Goal: Transaction & Acquisition: Purchase product/service

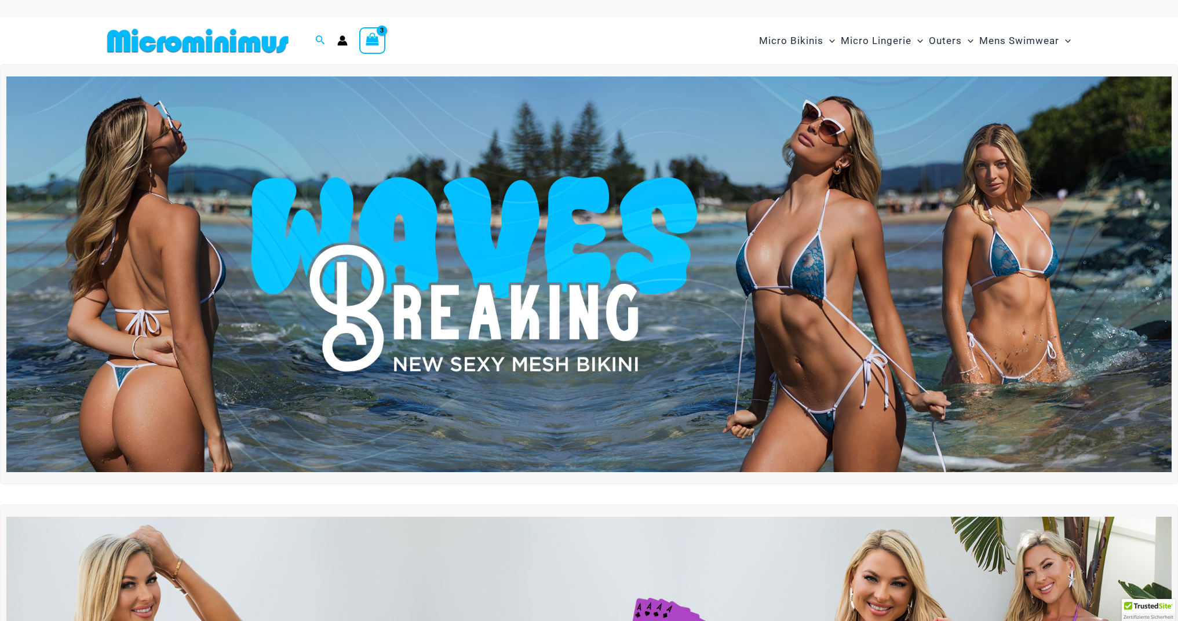
scroll to position [347, 0]
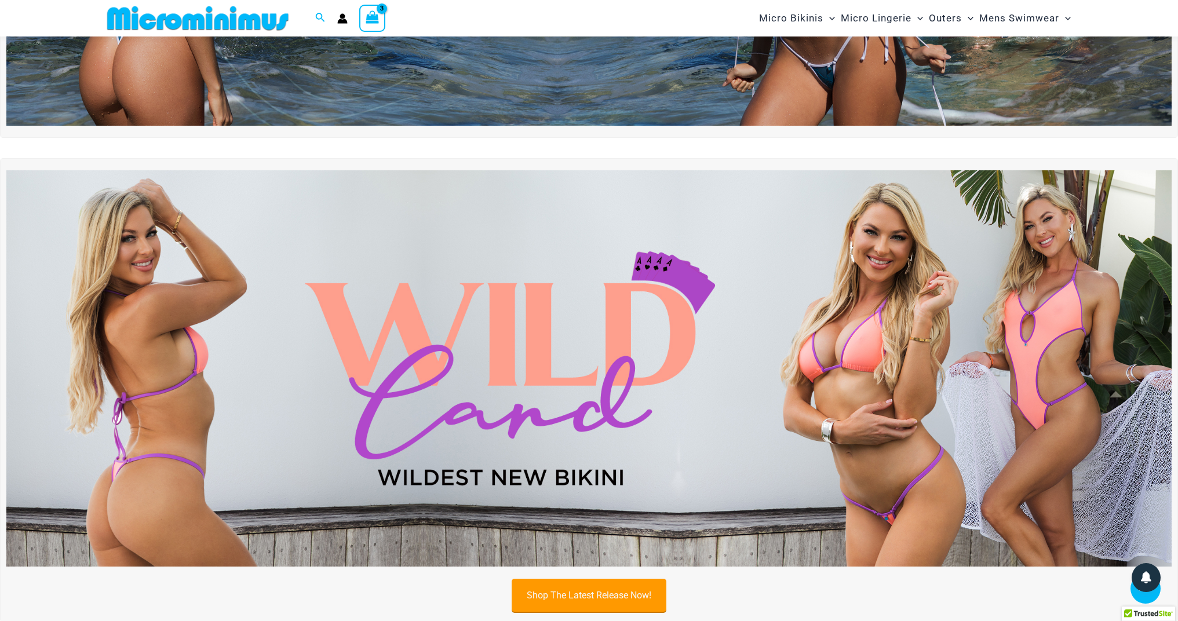
click at [618, 598] on link "Shop The Latest Release Now!" at bounding box center [589, 595] width 155 height 33
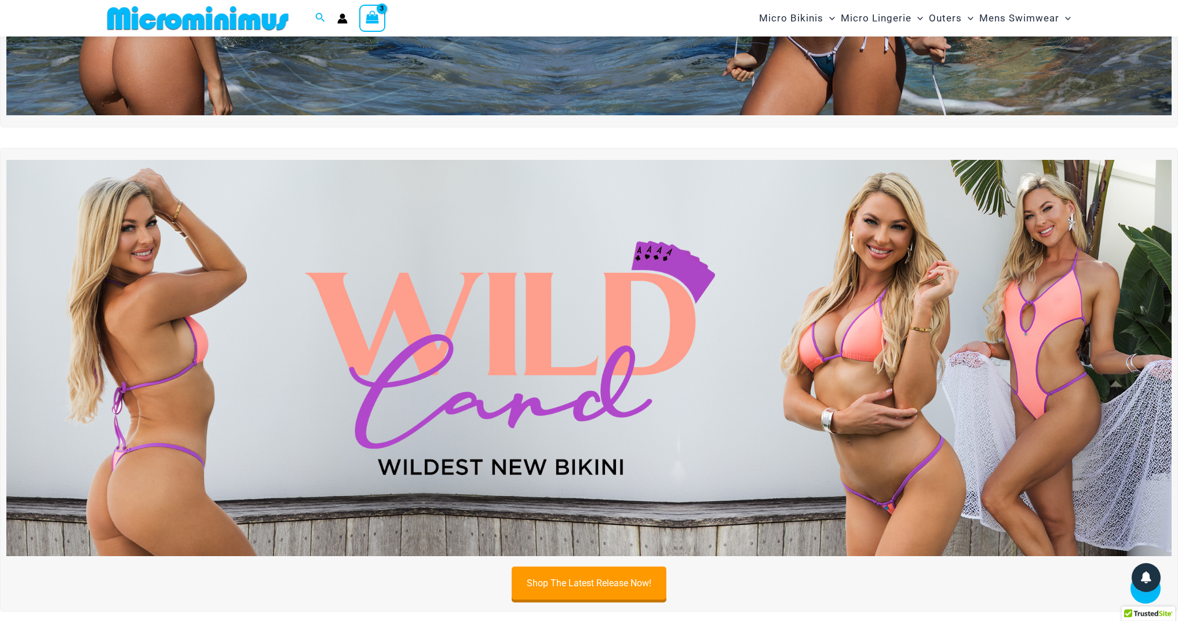
click at [596, 272] on img at bounding box center [588, 358] width 1165 height 396
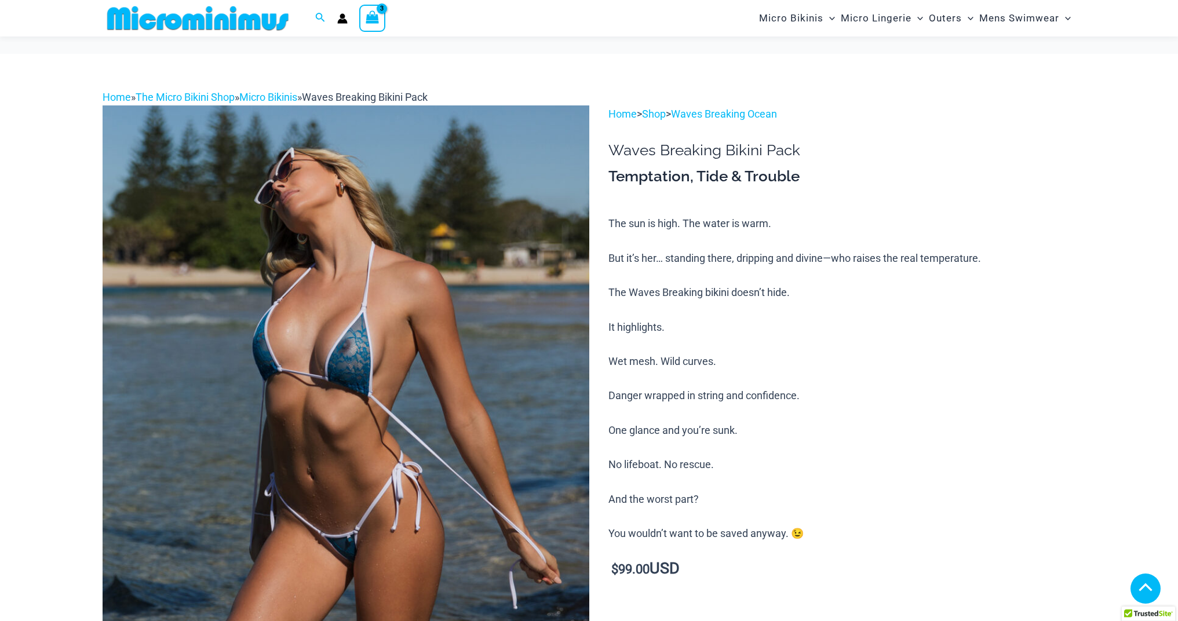
scroll to position [133, 0]
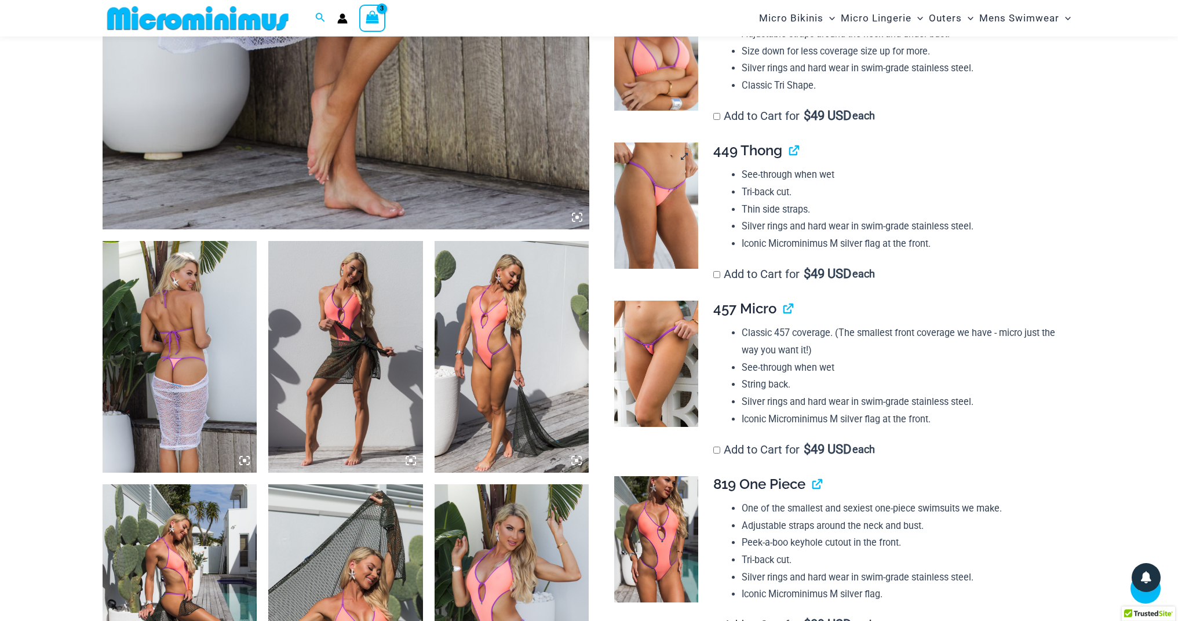
scroll to position [512, 0]
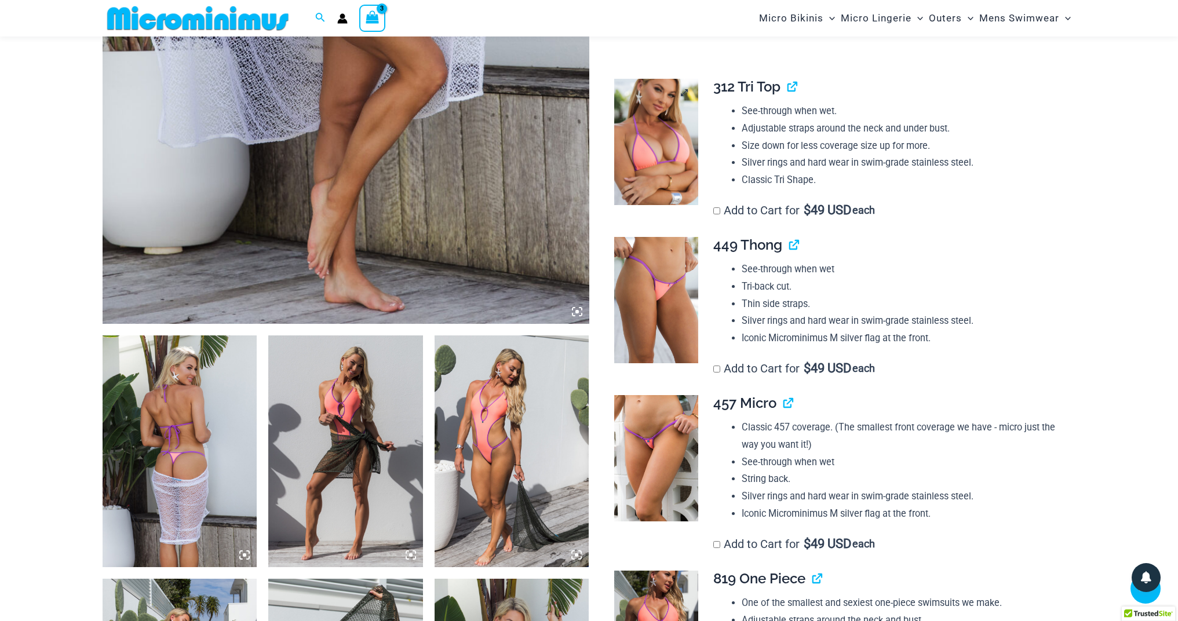
click at [651, 182] on img at bounding box center [656, 142] width 84 height 126
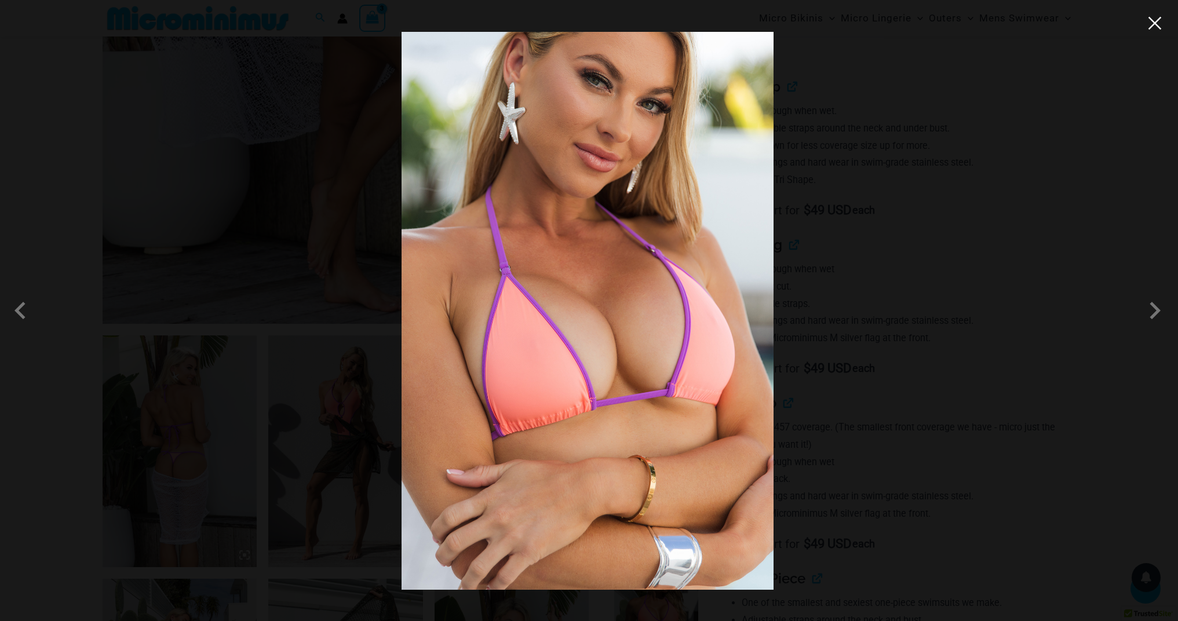
click at [1156, 27] on button "Close" at bounding box center [1154, 22] width 17 height 17
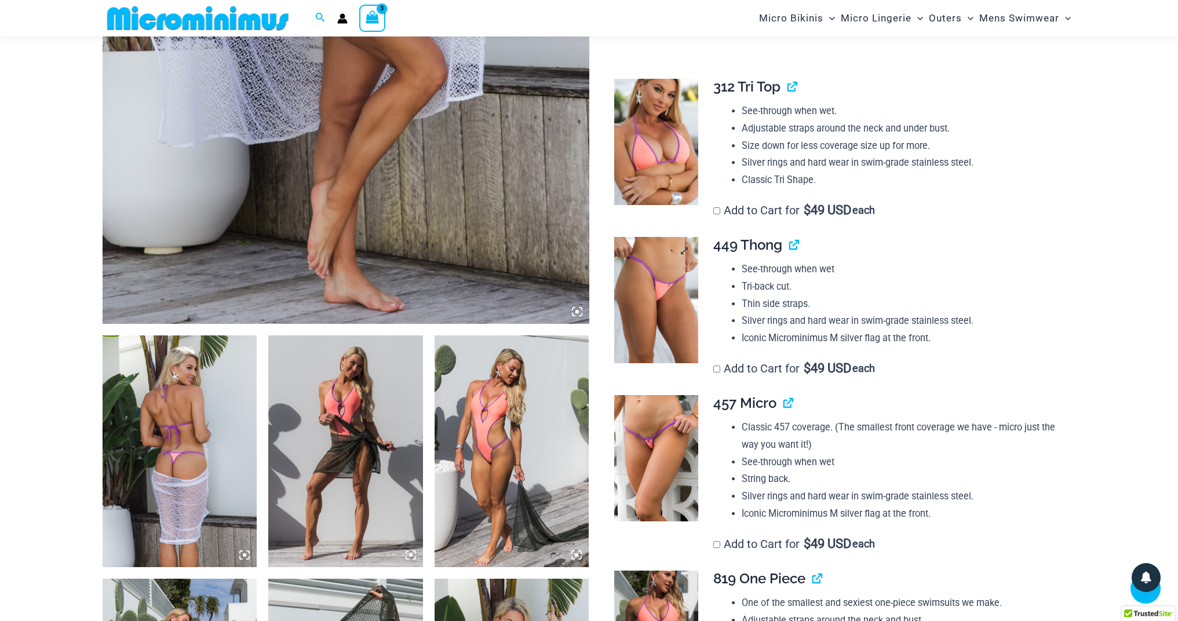
click at [663, 327] on img at bounding box center [656, 300] width 84 height 126
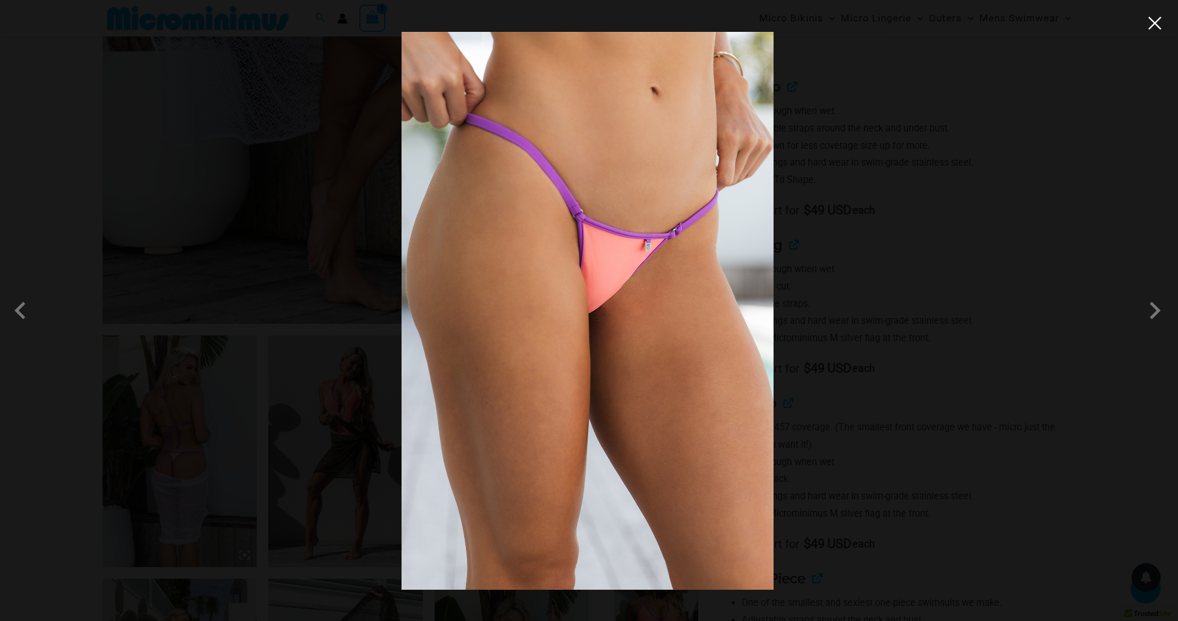
click at [1151, 28] on button "Close" at bounding box center [1154, 22] width 17 height 17
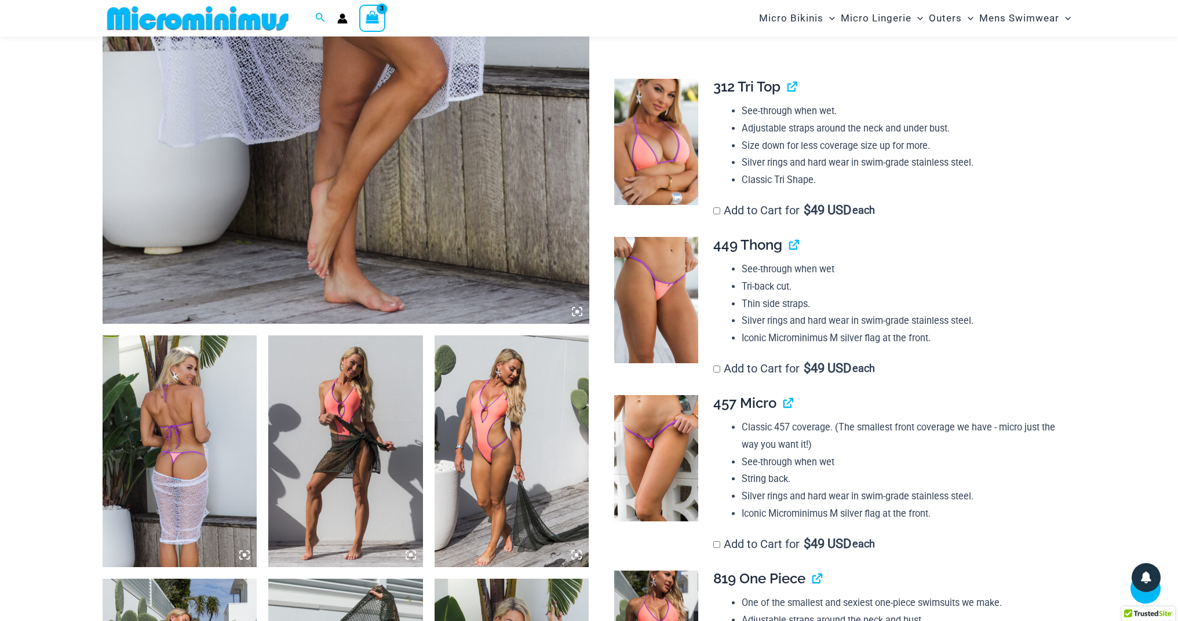
click at [661, 430] on img at bounding box center [656, 458] width 84 height 126
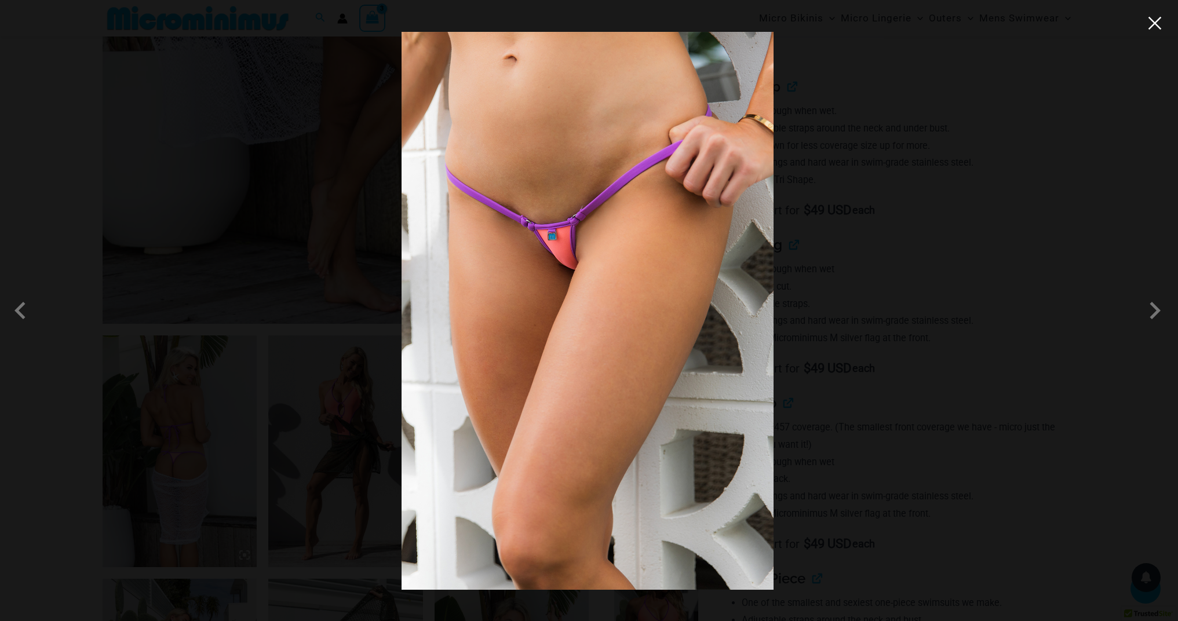
click at [1154, 31] on button "Close" at bounding box center [1154, 22] width 17 height 17
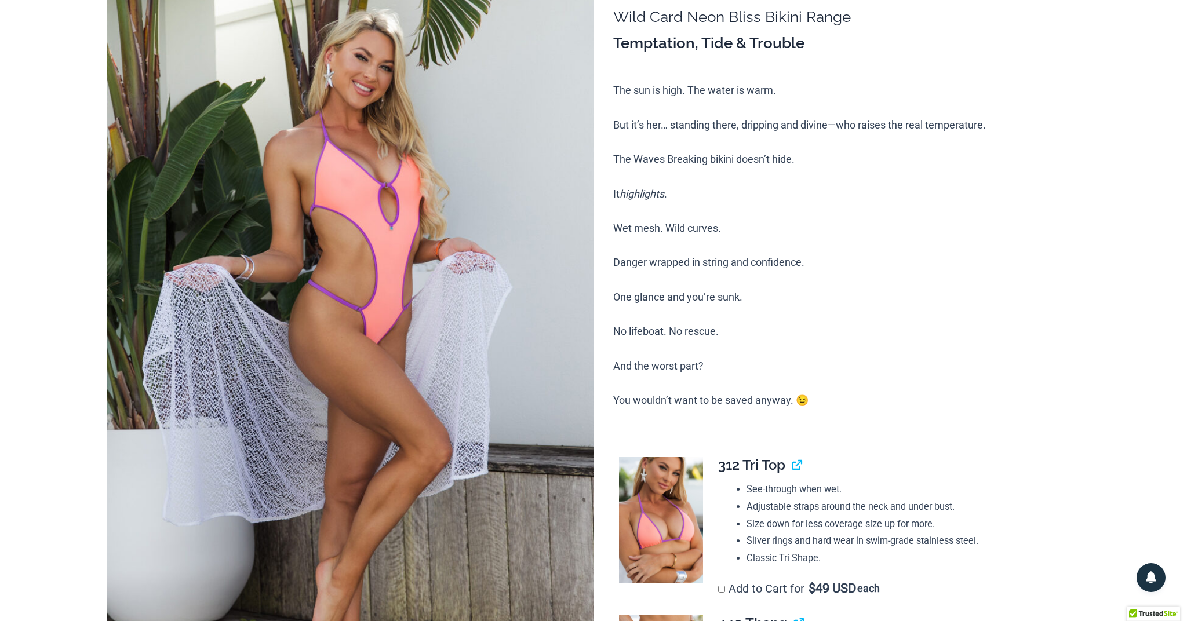
scroll to position [0, 0]
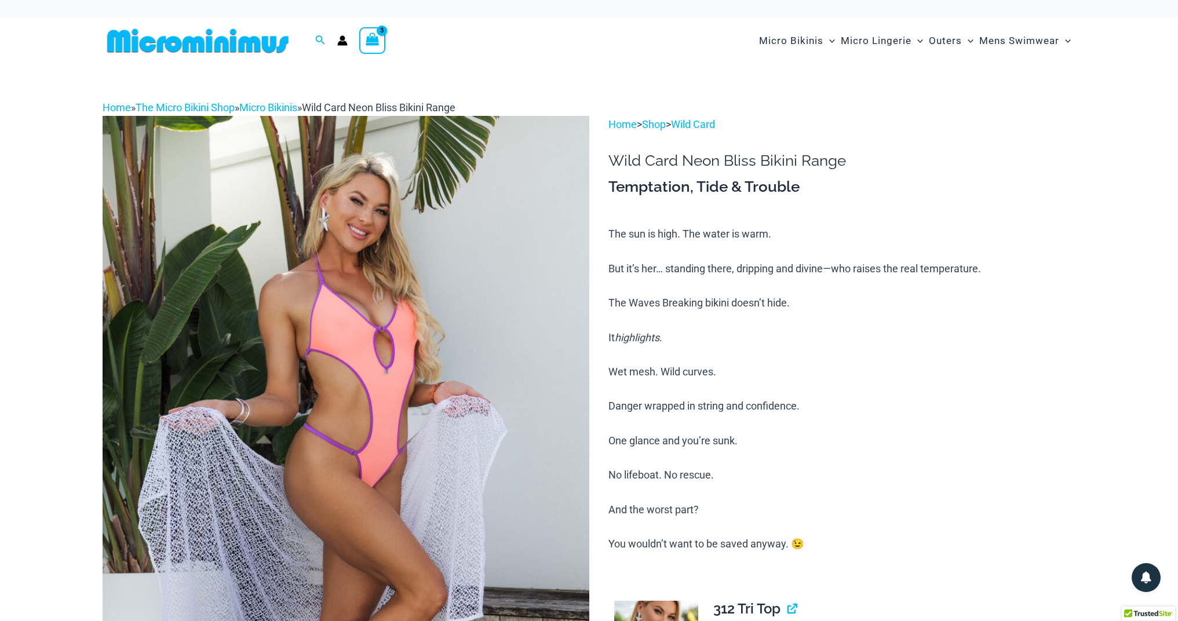
click at [377, 41] on icon "View Shopping Cart, 3 items" at bounding box center [372, 39] width 13 height 13
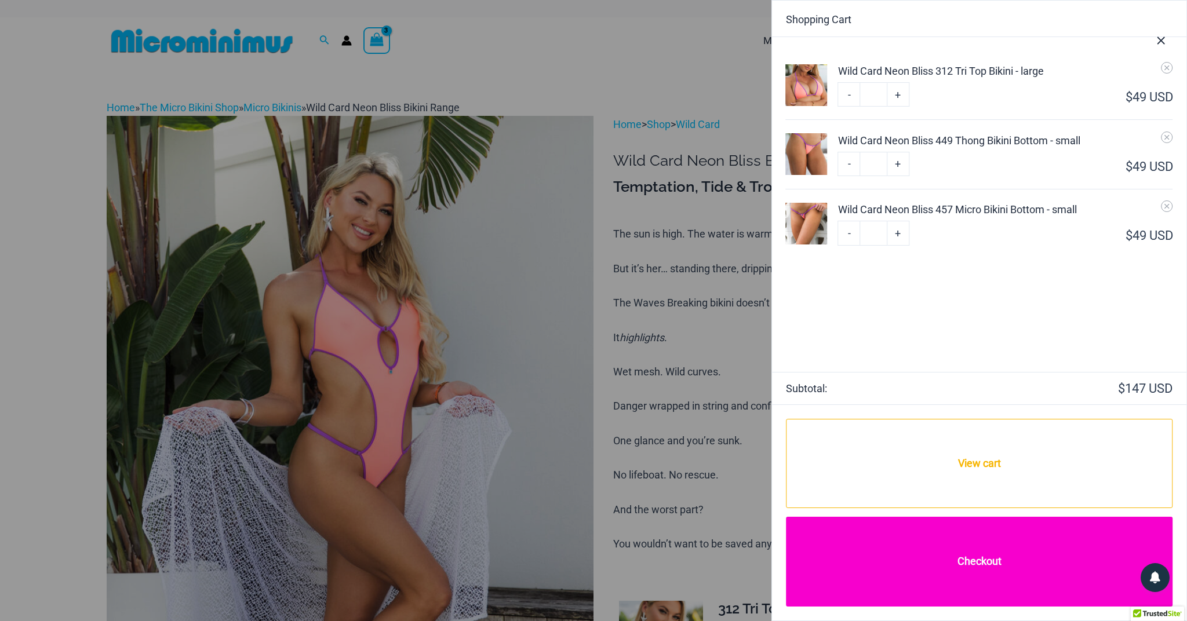
click at [989, 566] on link "Checkout" at bounding box center [979, 562] width 387 height 90
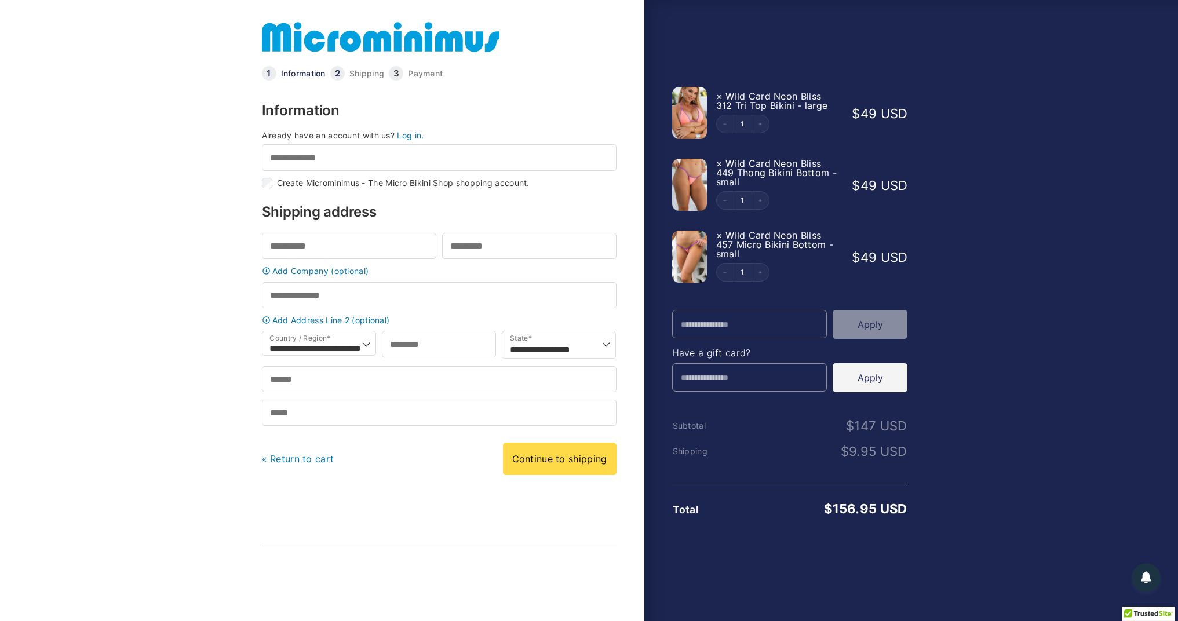
click at [406, 136] on link "Log in." at bounding box center [410, 135] width 27 height 10
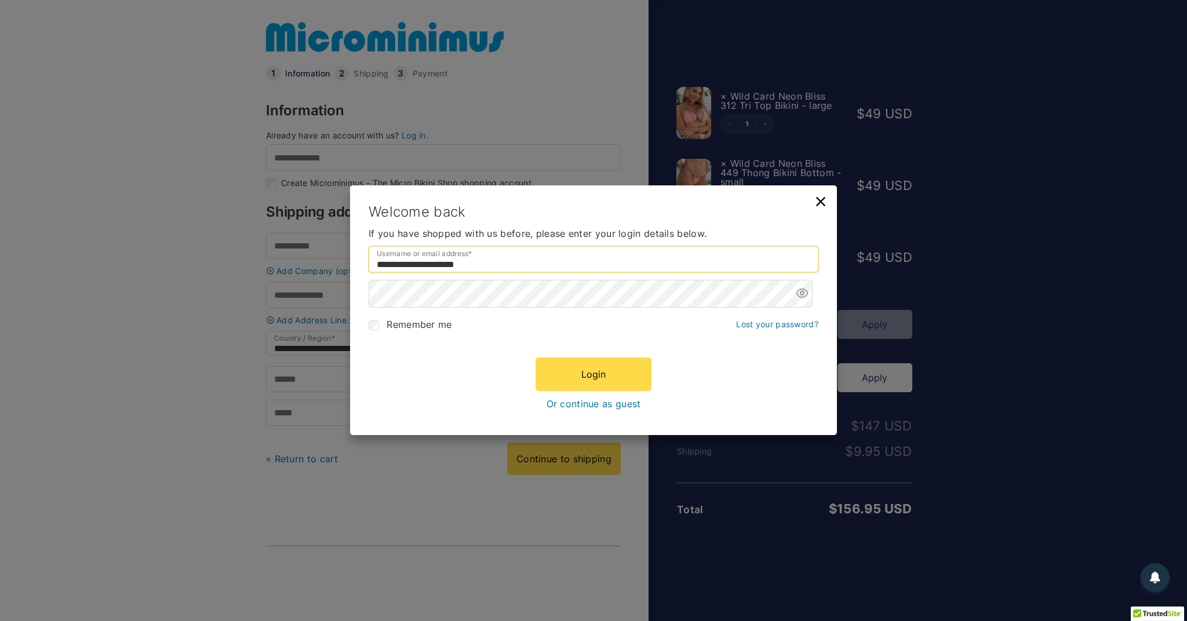
type input "**********"
click at [996, 474] on div "**********" at bounding box center [593, 310] width 1187 height 621
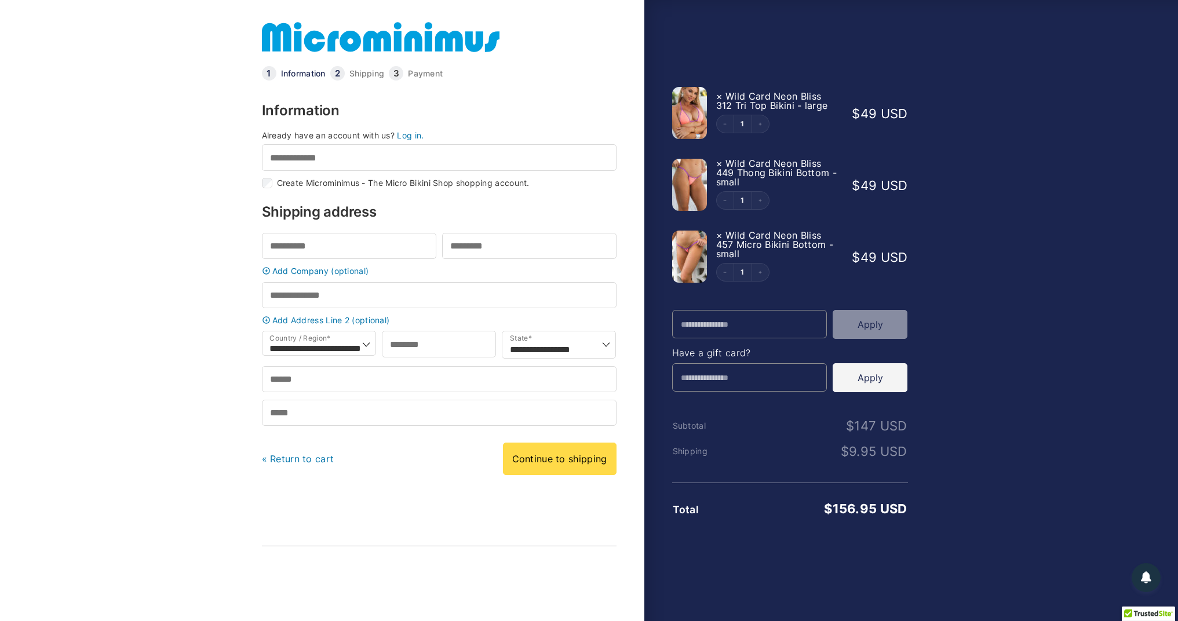
click at [409, 138] on link "Log in." at bounding box center [410, 135] width 27 height 10
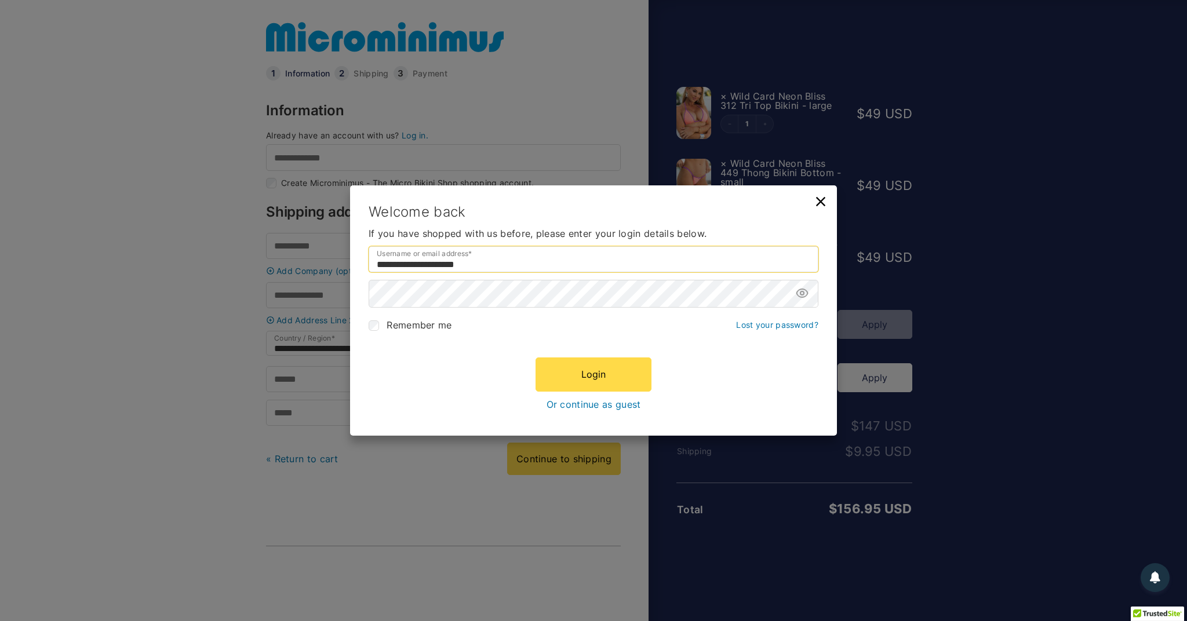
type input "**********"
click at [582, 366] on button "Login" at bounding box center [594, 375] width 116 height 34
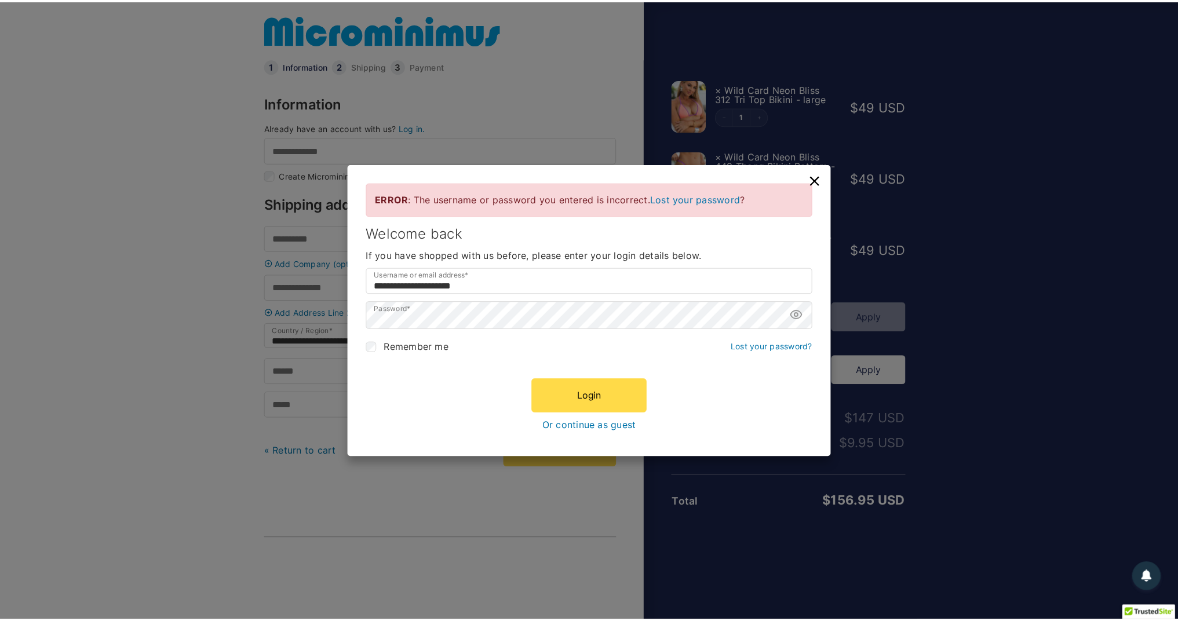
scroll to position [8, 0]
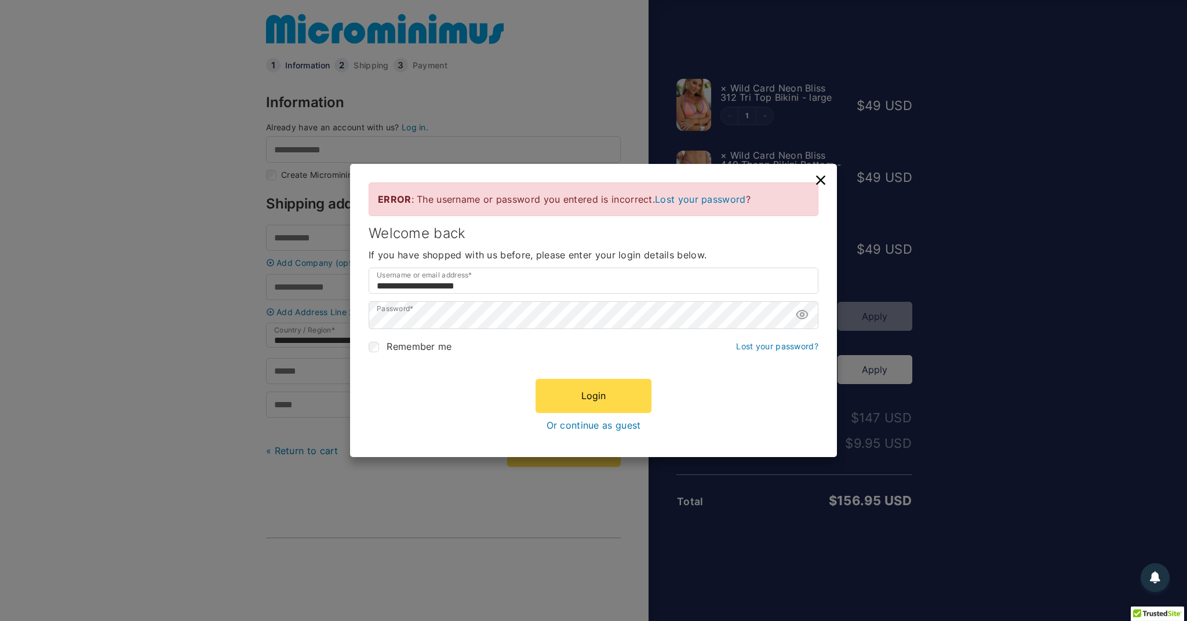
click at [814, 177] on icon at bounding box center [821, 180] width 16 height 16
